Goal: Task Accomplishment & Management: Manage account settings

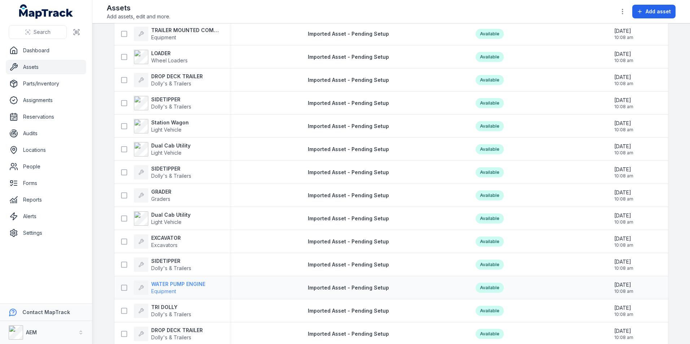
scroll to position [325, 0]
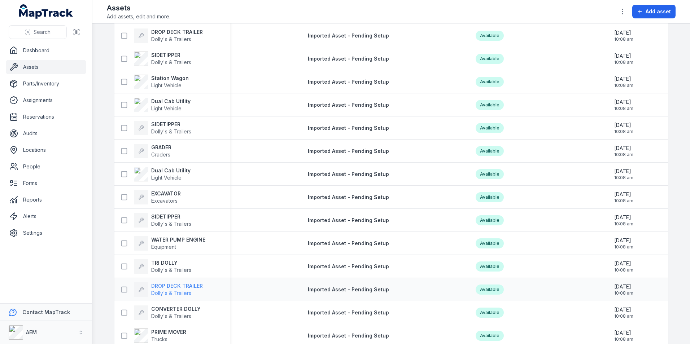
click at [161, 285] on strong "DROP DECK TRAILER" at bounding box center [177, 286] width 52 height 7
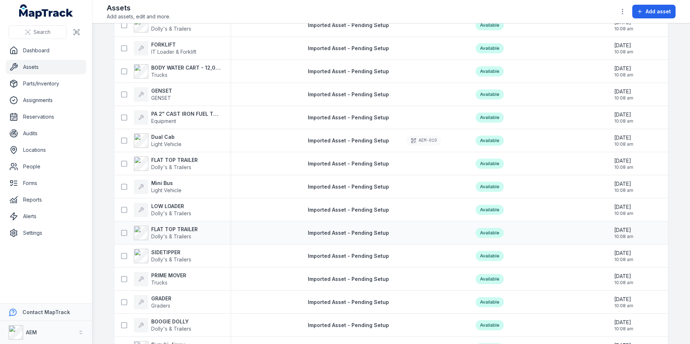
scroll to position [2580, 0]
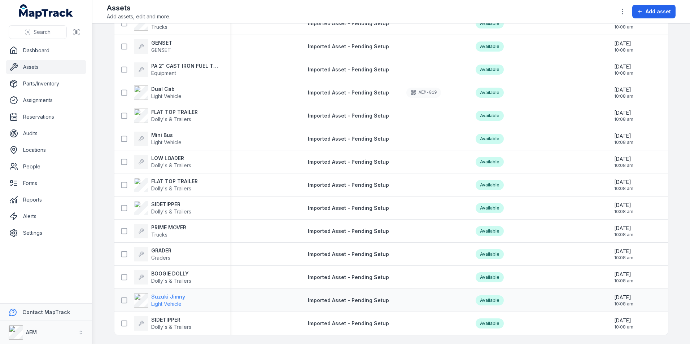
click at [160, 293] on strong "Suzuki Jimny" at bounding box center [168, 296] width 34 height 7
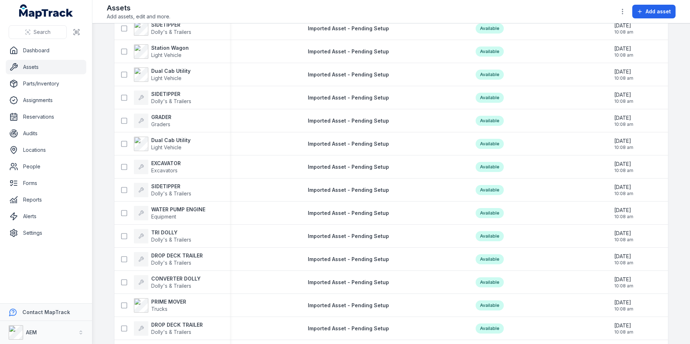
scroll to position [505, 0]
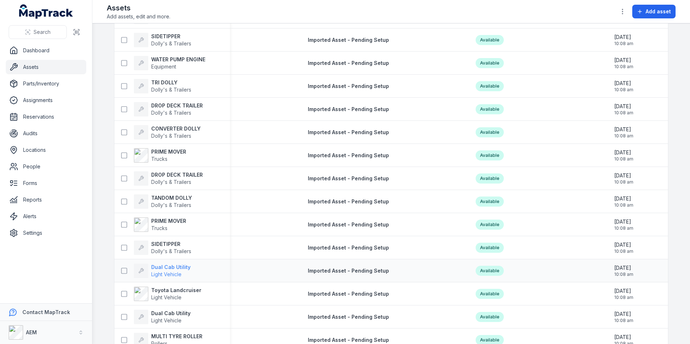
click at [169, 270] on strong "Dual Cab Utility" at bounding box center [170, 267] width 39 height 7
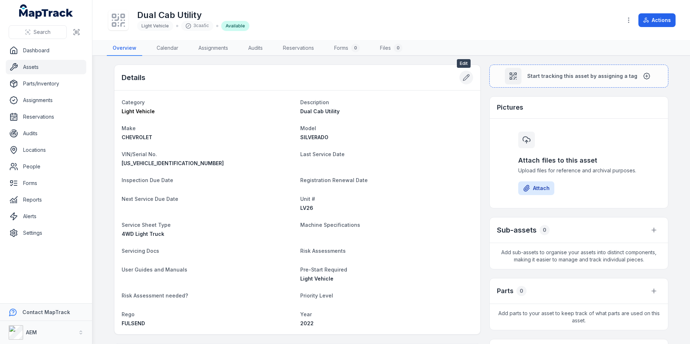
click at [463, 76] on icon at bounding box center [466, 77] width 7 height 7
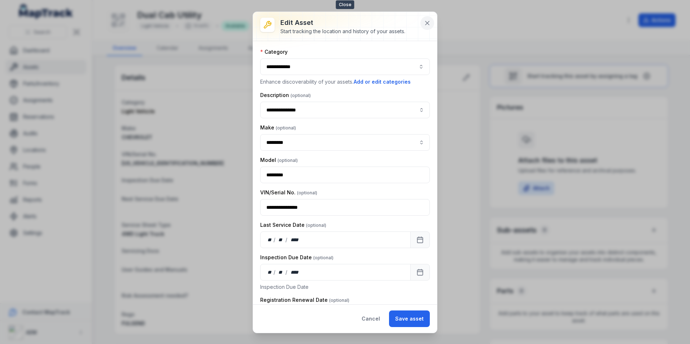
click at [432, 23] on button at bounding box center [427, 23] width 14 height 14
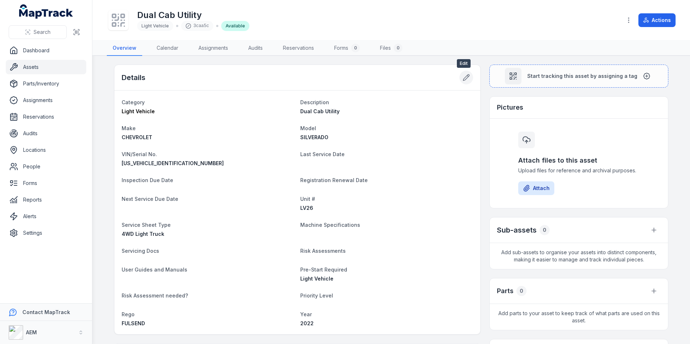
click at [463, 78] on icon at bounding box center [466, 78] width 6 height 6
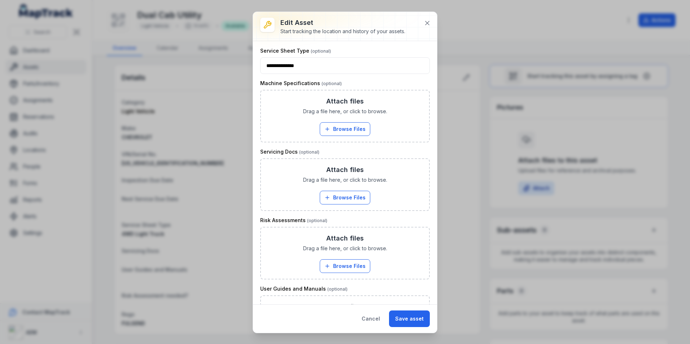
scroll to position [361, 0]
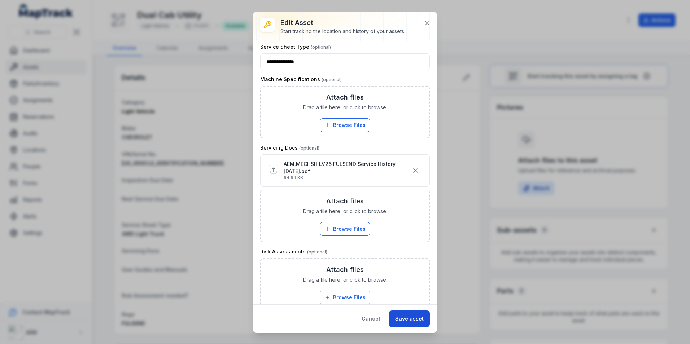
click at [414, 321] on button "Save asset" at bounding box center [409, 319] width 41 height 17
